Goal: Communication & Community: Answer question/provide support

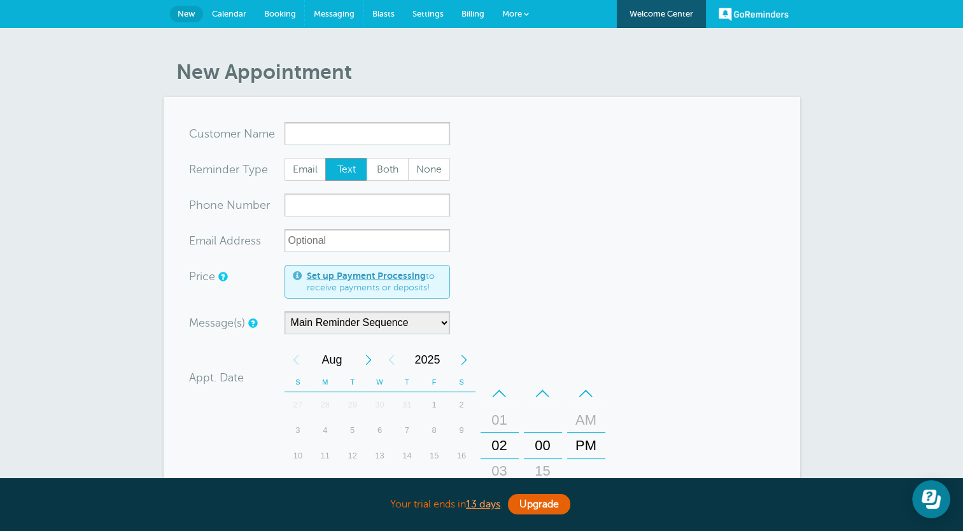
click at [322, 19] on link "Messaging" at bounding box center [334, 14] width 59 height 28
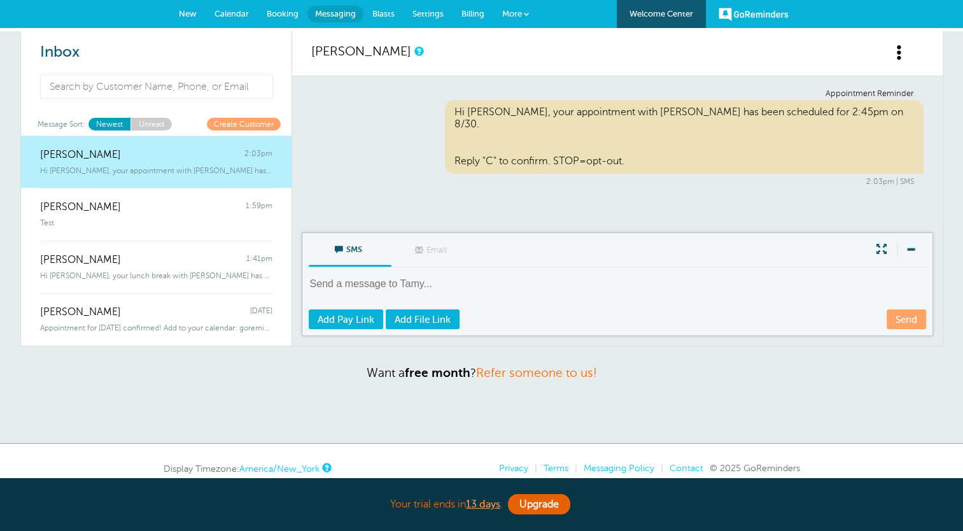
click at [404, 289] on textarea at bounding box center [619, 292] width 620 height 31
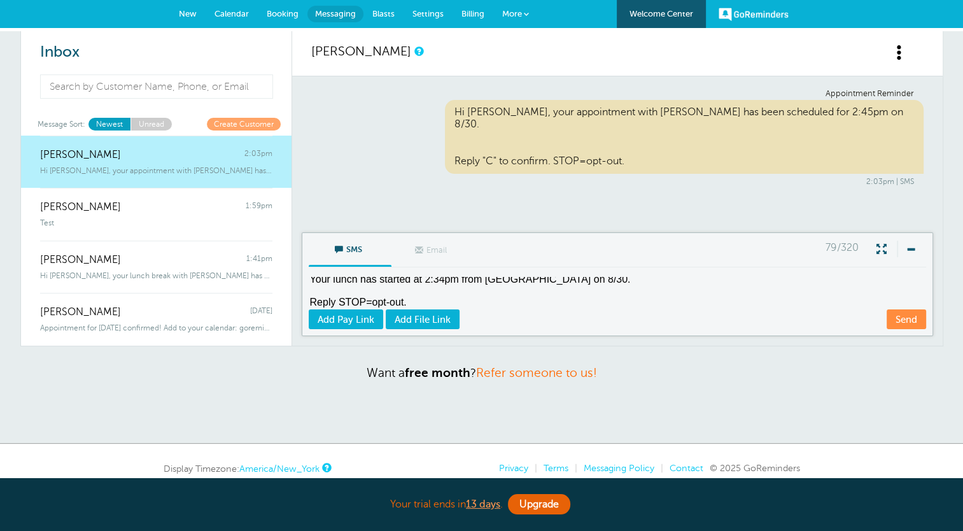
type textarea "Your lunch has started at 2:34pm from Mavit Stone on 8/30. Reply STOP=opt-out."
click at [895, 318] on link "Send" at bounding box center [906, 319] width 39 height 20
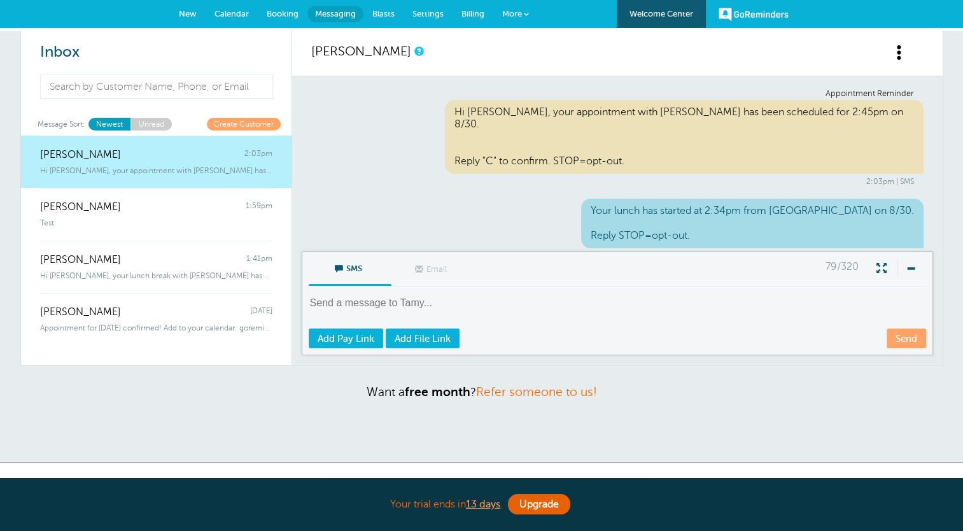
scroll to position [61, 0]
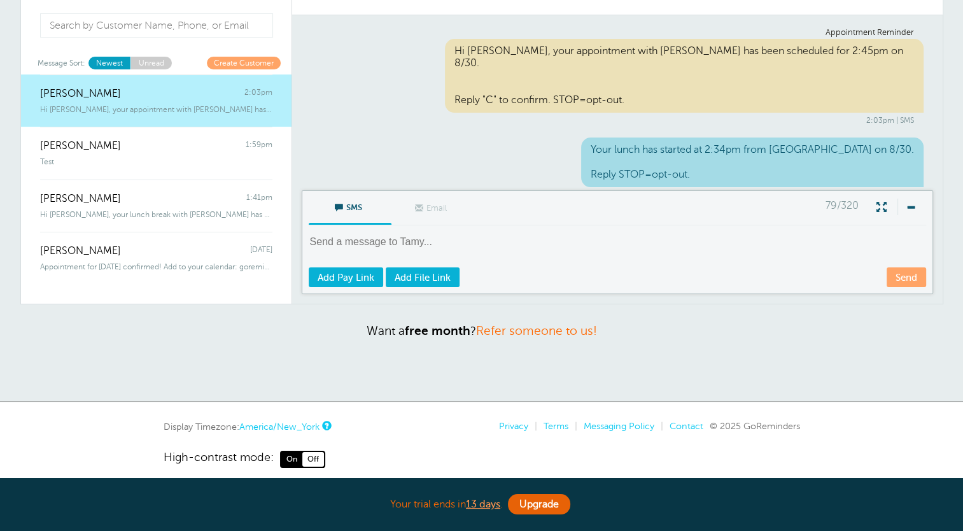
click at [433, 236] on textarea at bounding box center [619, 250] width 620 height 31
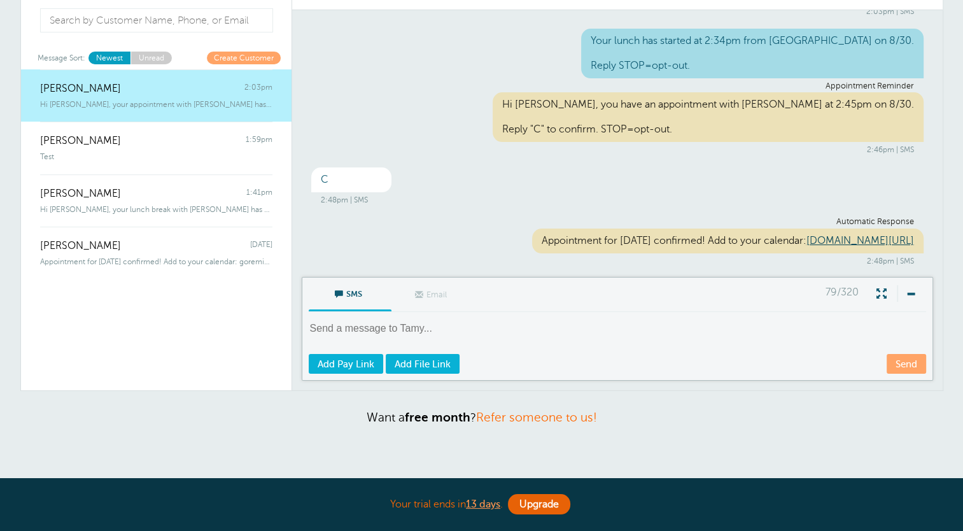
scroll to position [0, 0]
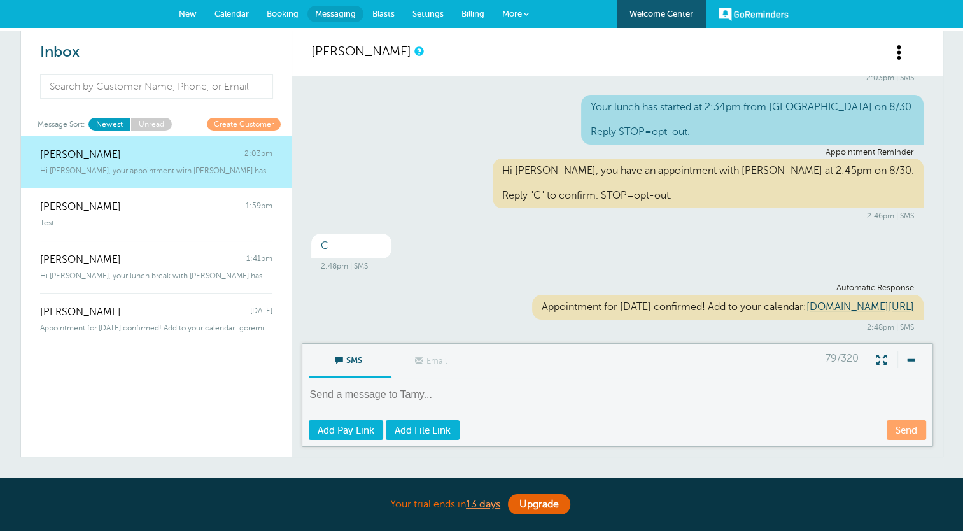
click at [134, 228] on link "Dustin Boudreau 1:59pm Test" at bounding box center [156, 214] width 271 height 53
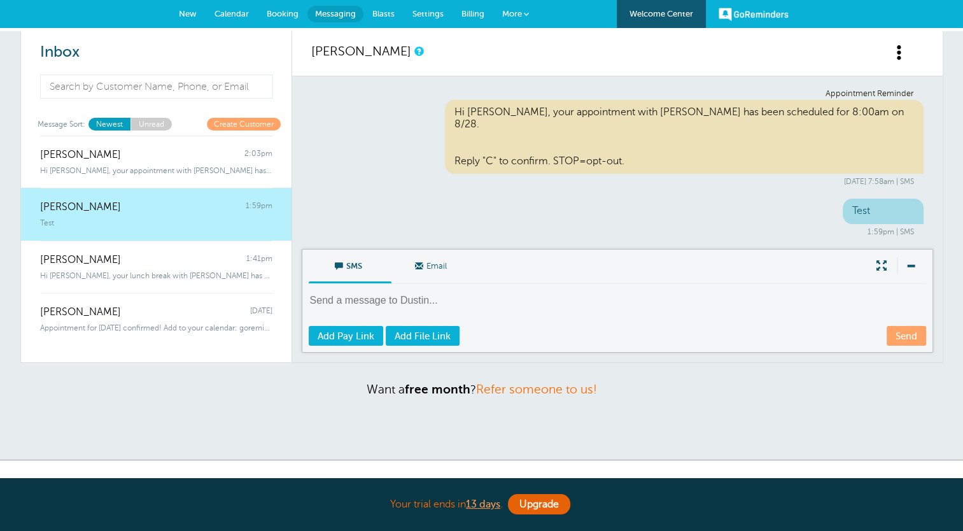
click at [142, 271] on span "Hi Amanda, your lunch break with Mavit Stone has ended at 1:40pm on 8/29. P" at bounding box center [156, 275] width 232 height 9
